Goal: Task Accomplishment & Management: Complete application form

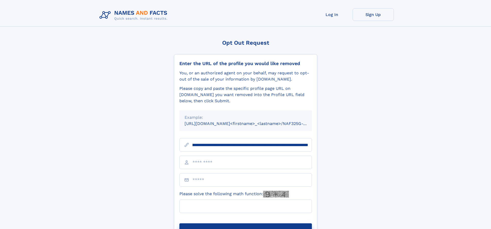
scroll to position [0, 65]
type input "**********"
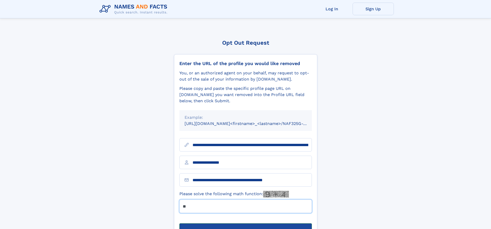
type input "**"
click at [245, 223] on button "Submit Opt Out Request" at bounding box center [245, 231] width 133 height 17
